Goal: Find specific page/section: Find specific page/section

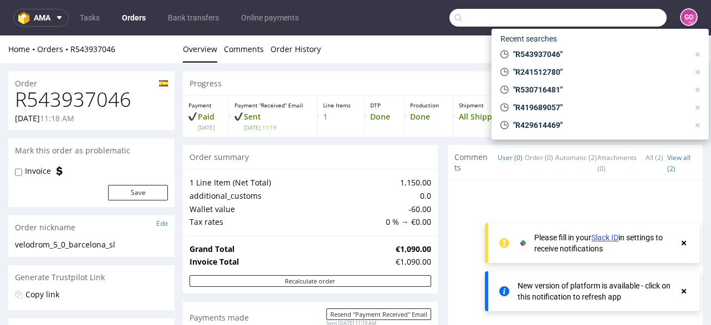
click at [616, 16] on input "text" at bounding box center [558, 18] width 217 height 18
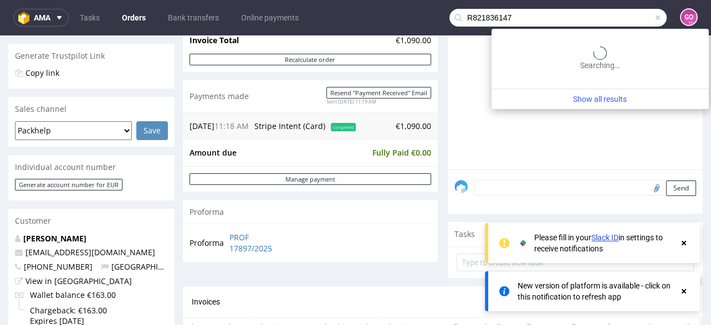
type input "R821836147"
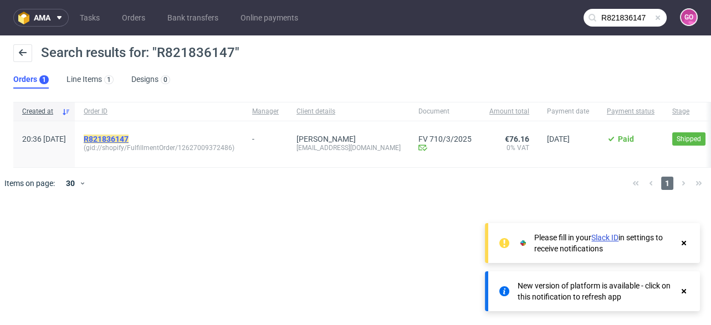
click at [129, 140] on mark "R821836147" at bounding box center [106, 139] width 45 height 9
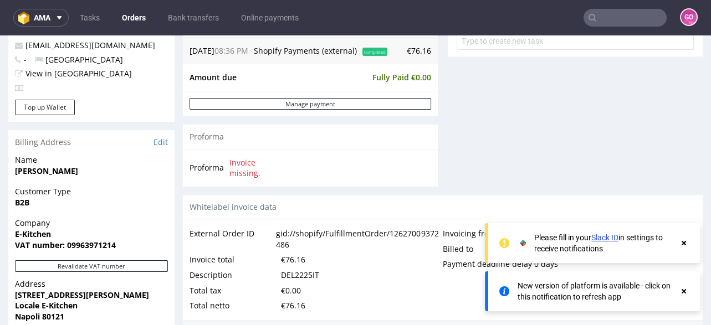
scroll to position [354, 0]
